Goal: Transaction & Acquisition: Purchase product/service

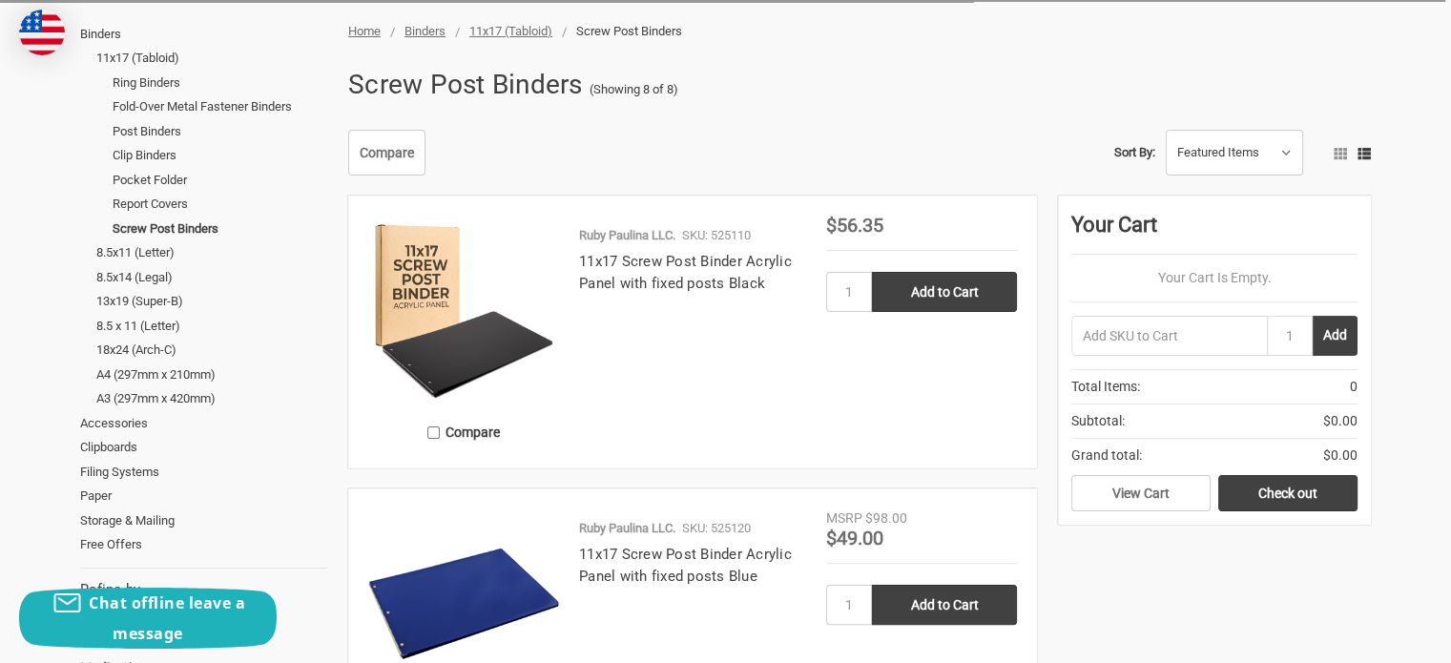
click at [424, 308] on img at bounding box center [463, 311] width 191 height 191
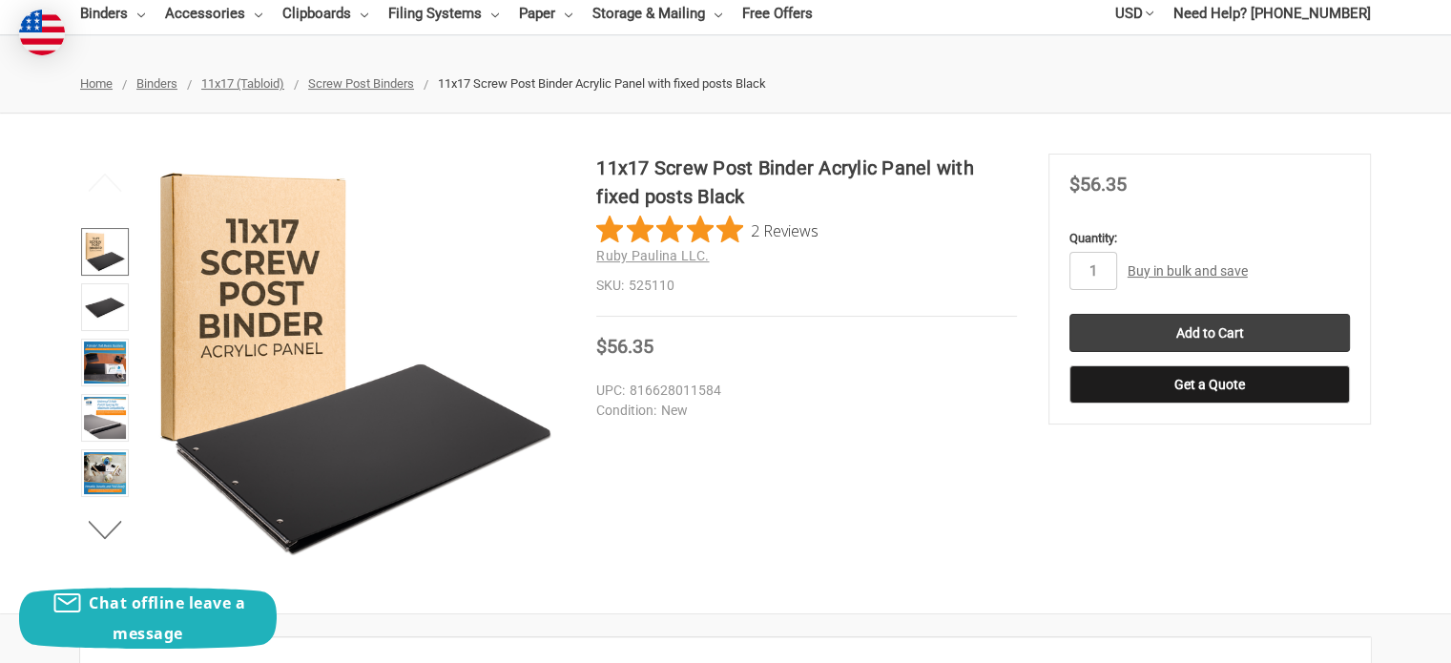
click at [117, 247] on img at bounding box center [105, 252] width 42 height 42
click at [113, 293] on img at bounding box center [105, 307] width 42 height 42
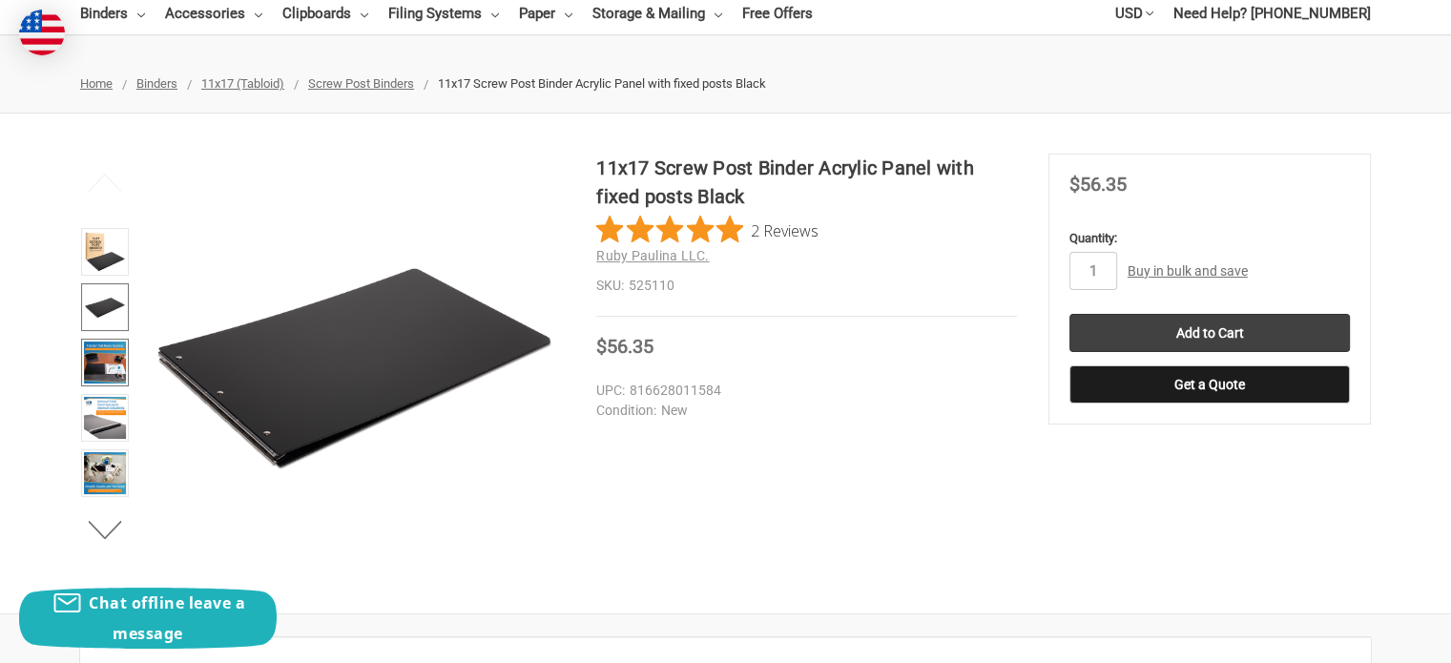
click at [102, 362] on img at bounding box center [105, 362] width 42 height 42
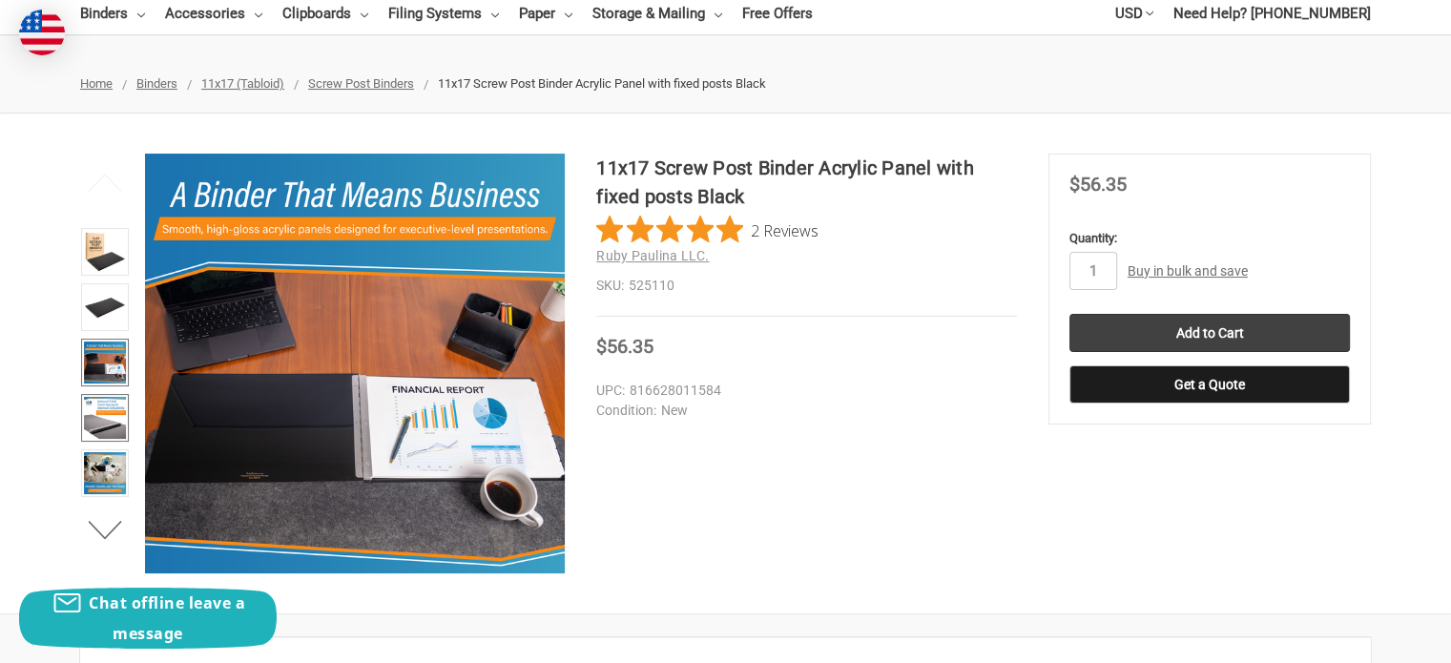
click at [107, 409] on img at bounding box center [105, 418] width 42 height 42
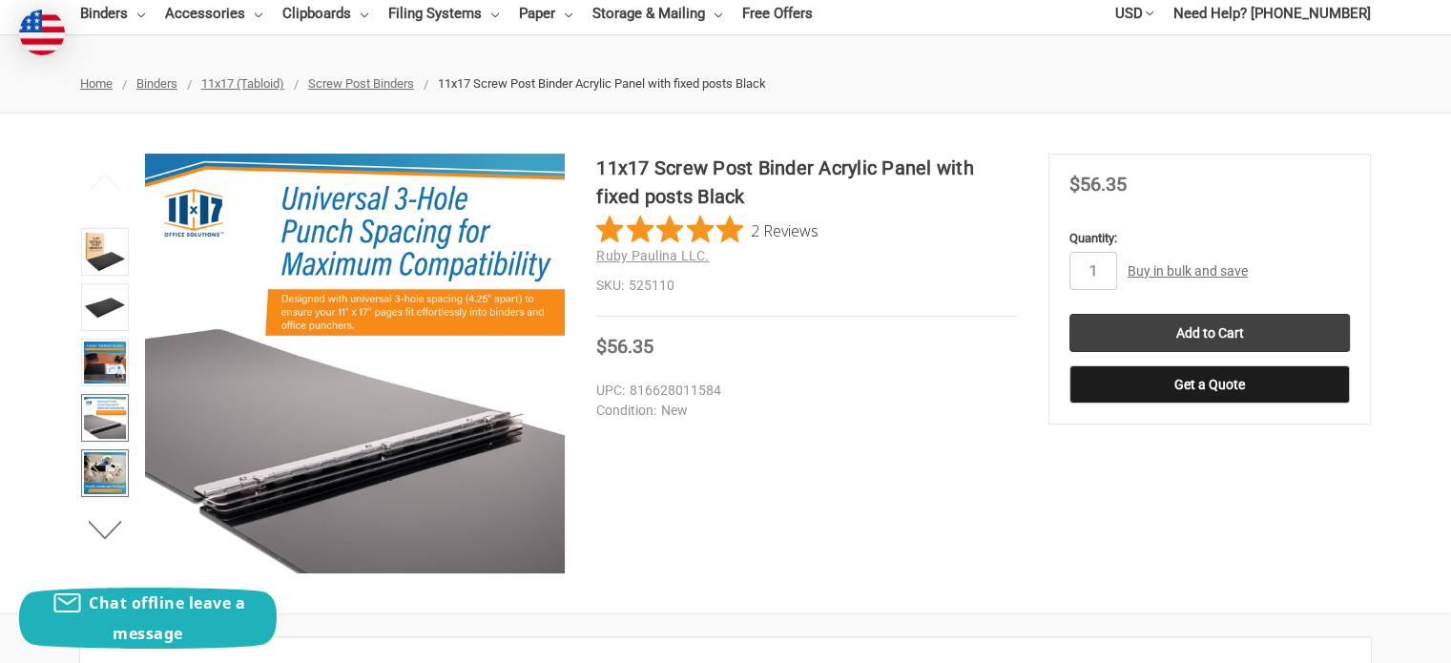
click at [115, 453] on img at bounding box center [105, 473] width 42 height 42
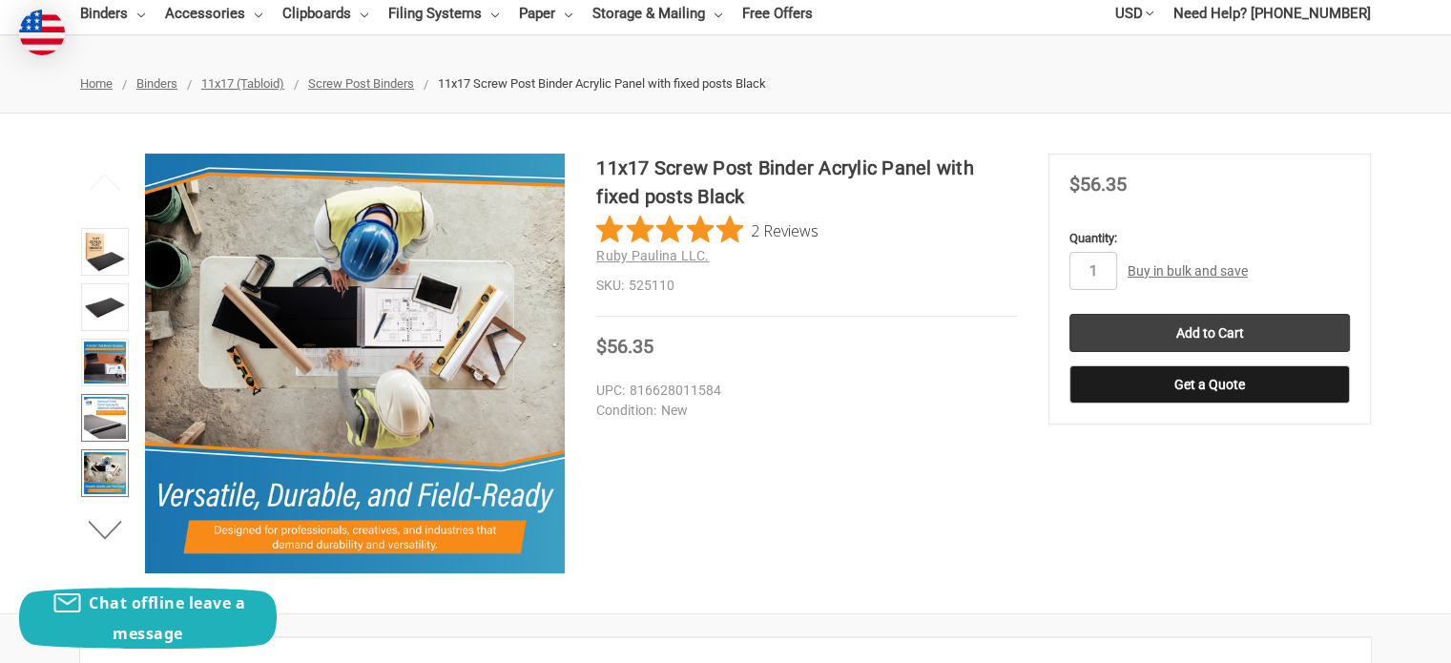
click at [112, 415] on img at bounding box center [105, 418] width 42 height 42
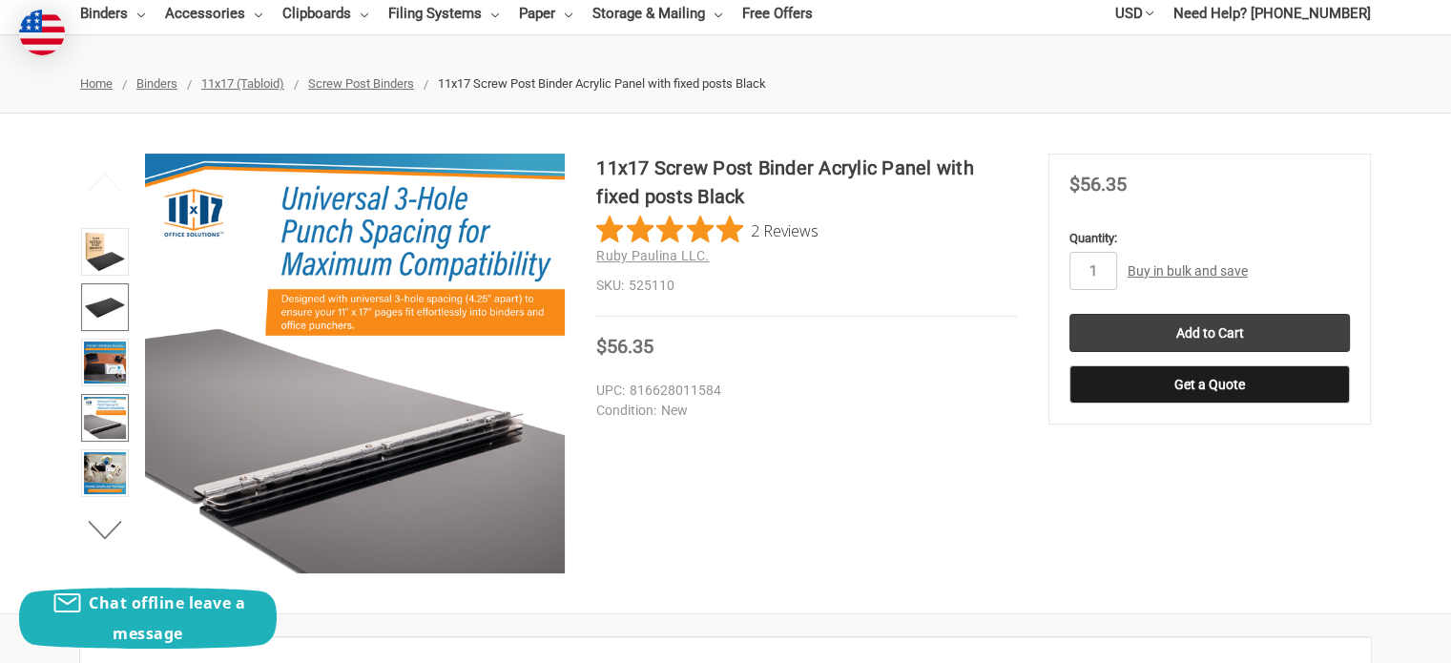
click at [103, 320] on img at bounding box center [105, 307] width 42 height 42
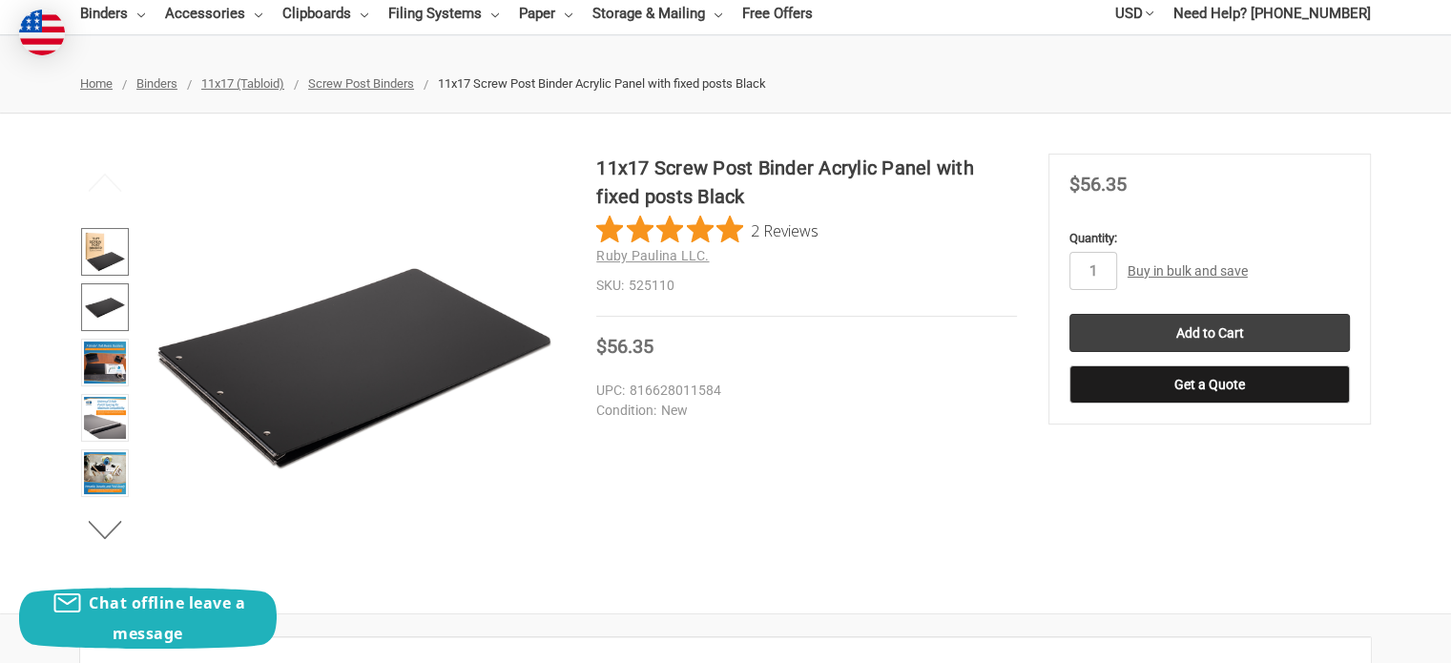
click at [108, 237] on img at bounding box center [105, 252] width 42 height 42
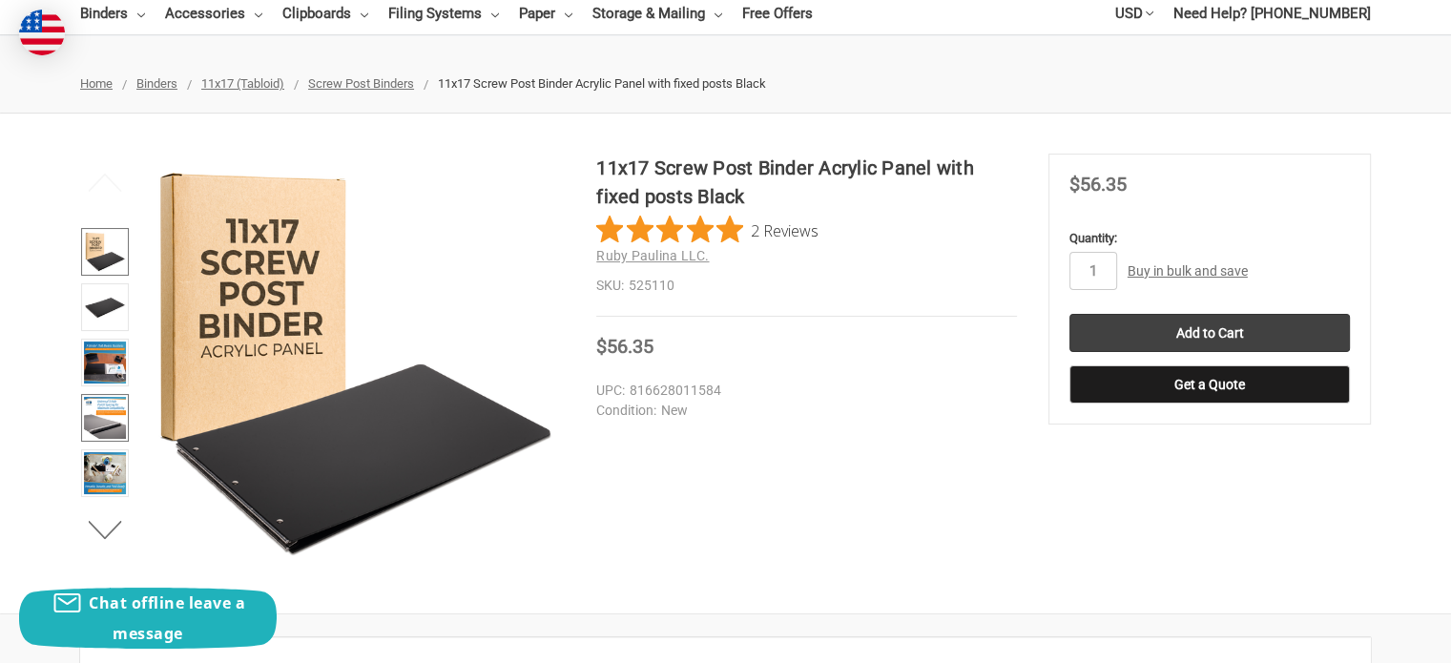
click at [92, 421] on img at bounding box center [105, 418] width 42 height 42
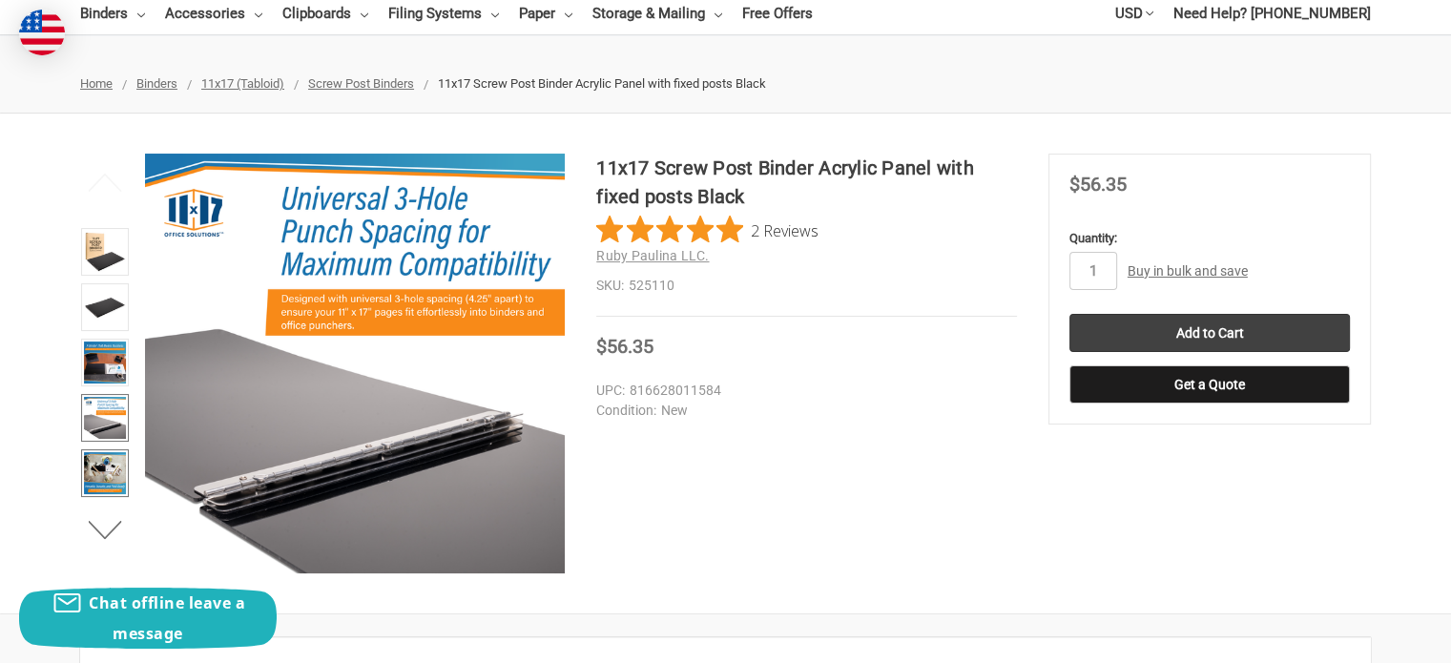
click at [101, 470] on img at bounding box center [105, 473] width 42 height 42
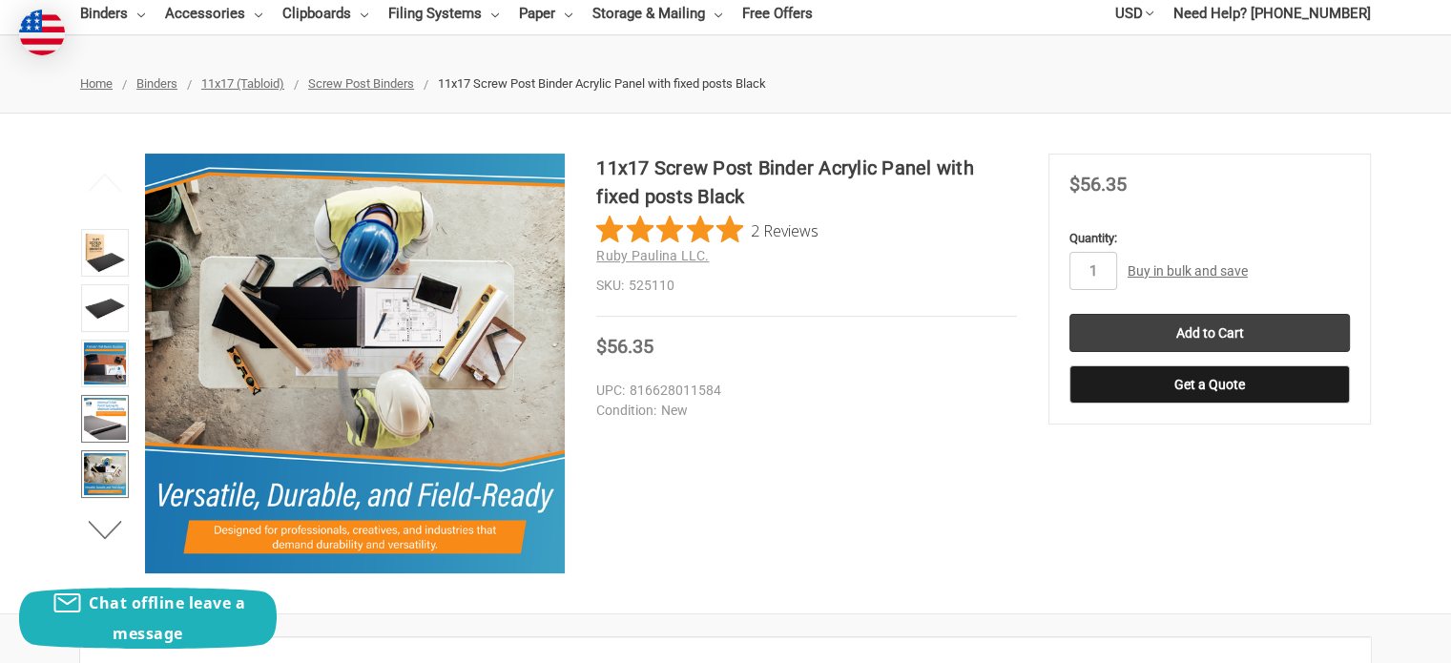
click at [103, 415] on img at bounding box center [105, 419] width 42 height 42
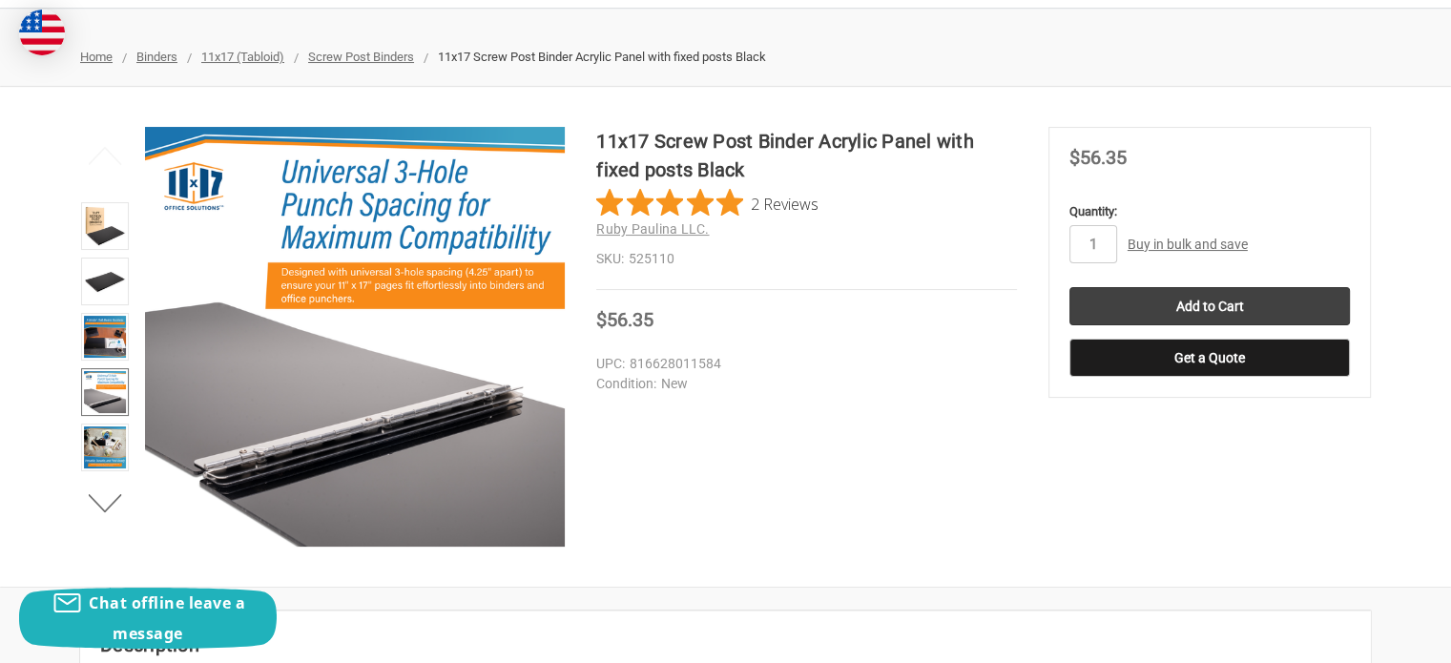
scroll to position [286, 0]
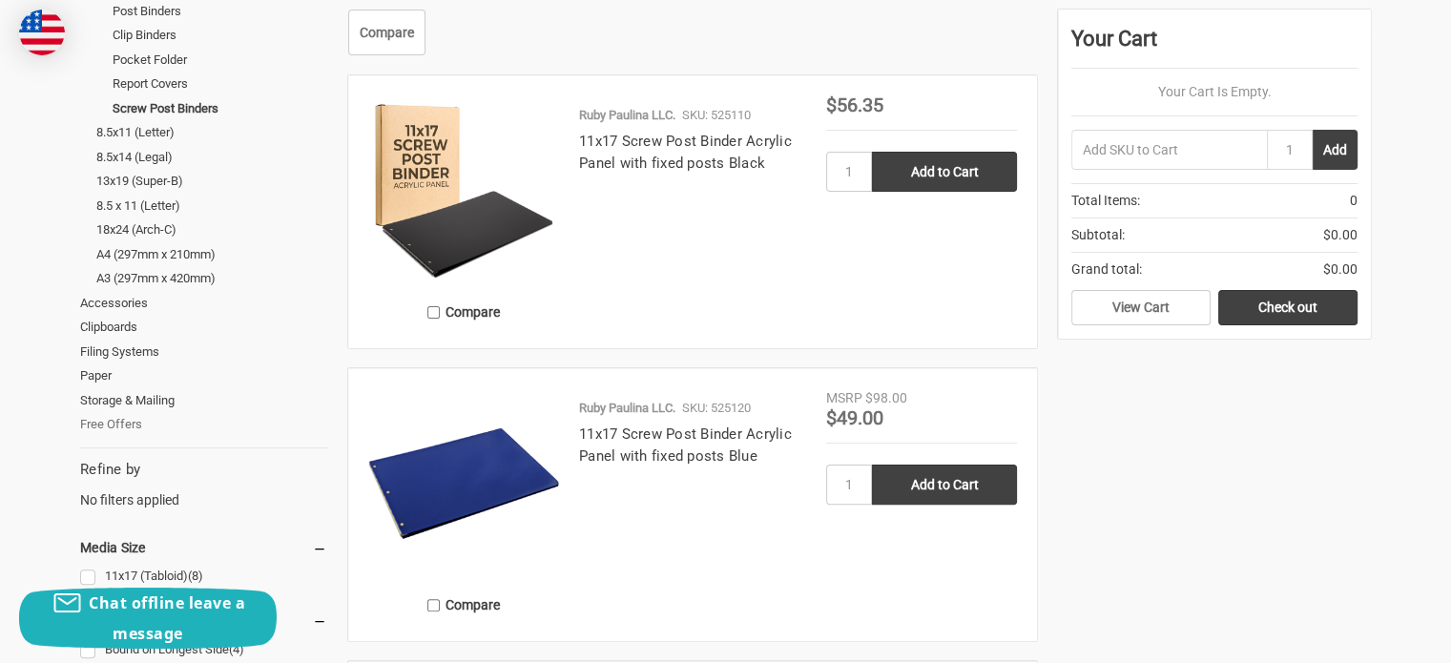
scroll to position [286, 0]
